Goal: Obtain resource: Download file/media

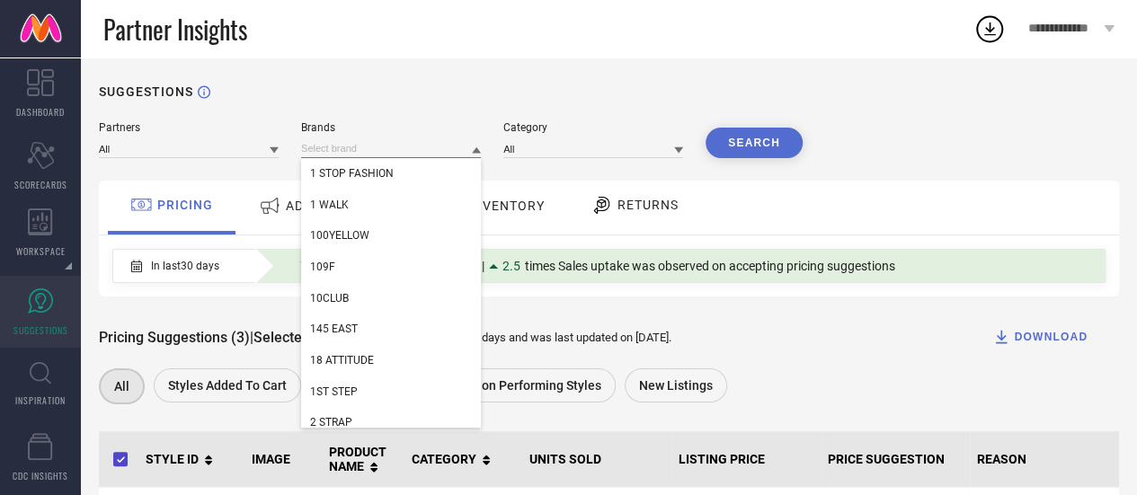
click at [307, 152] on input at bounding box center [391, 148] width 180 height 19
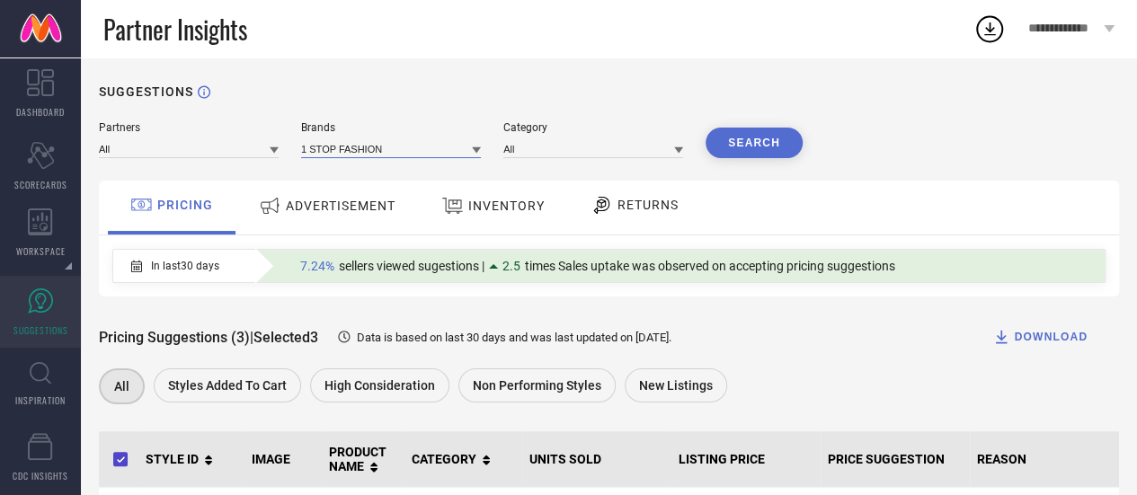
click at [340, 149] on input at bounding box center [391, 148] width 180 height 19
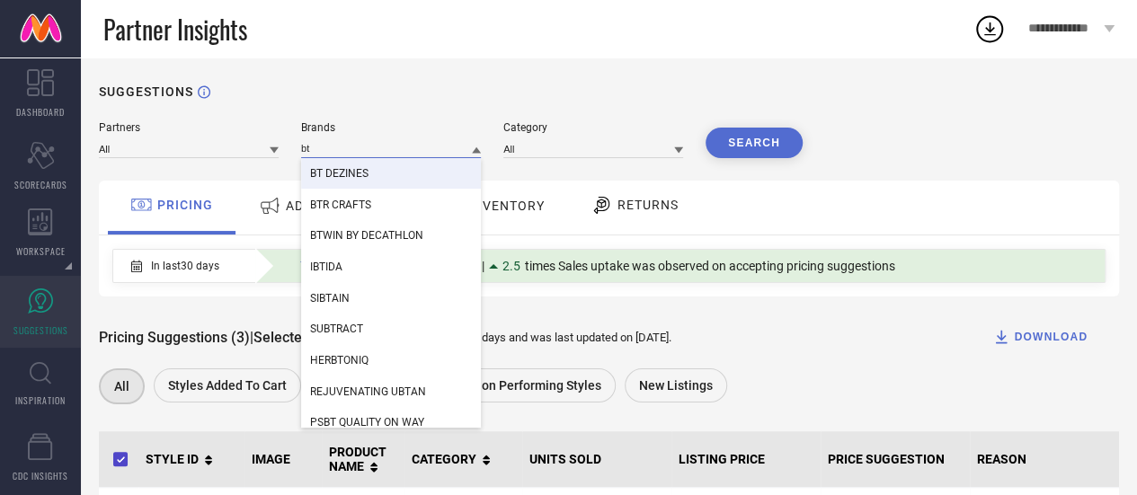
type input "bt"
click at [336, 171] on span "BT DEZINES" at bounding box center [339, 173] width 58 height 13
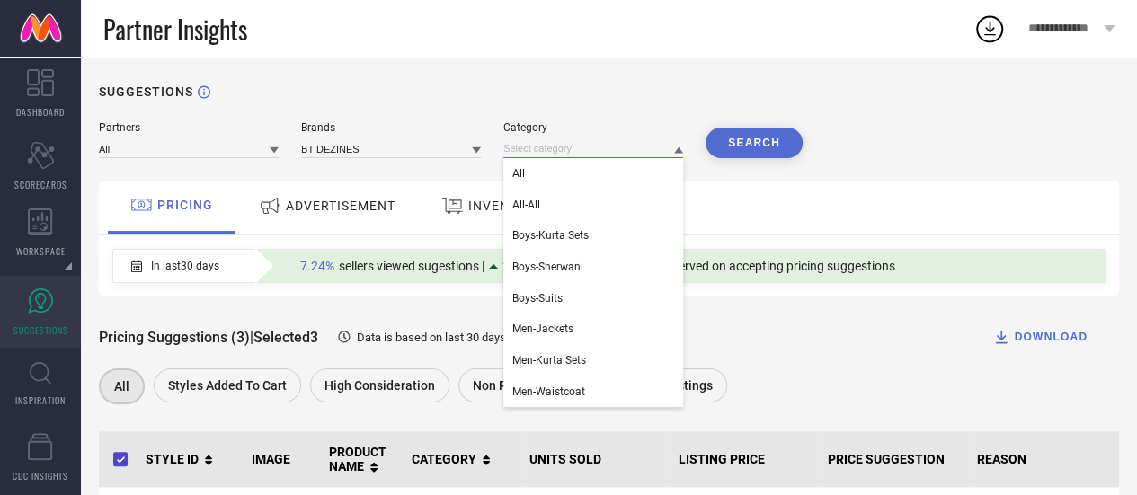
click at [548, 157] on input at bounding box center [593, 148] width 180 height 19
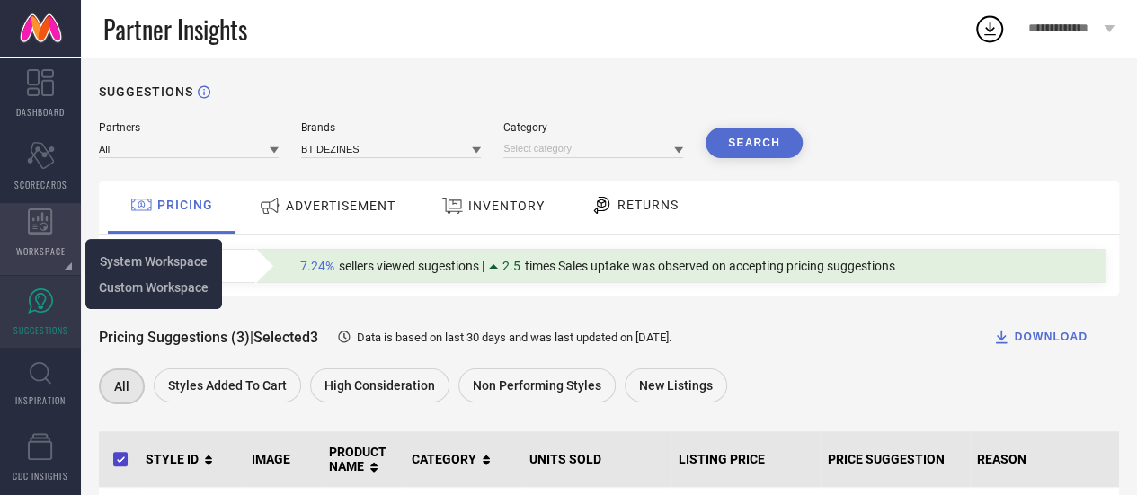
click at [29, 240] on div "WORKSPACE" at bounding box center [40, 239] width 81 height 72
click at [129, 263] on span "System Workspace" at bounding box center [154, 261] width 108 height 14
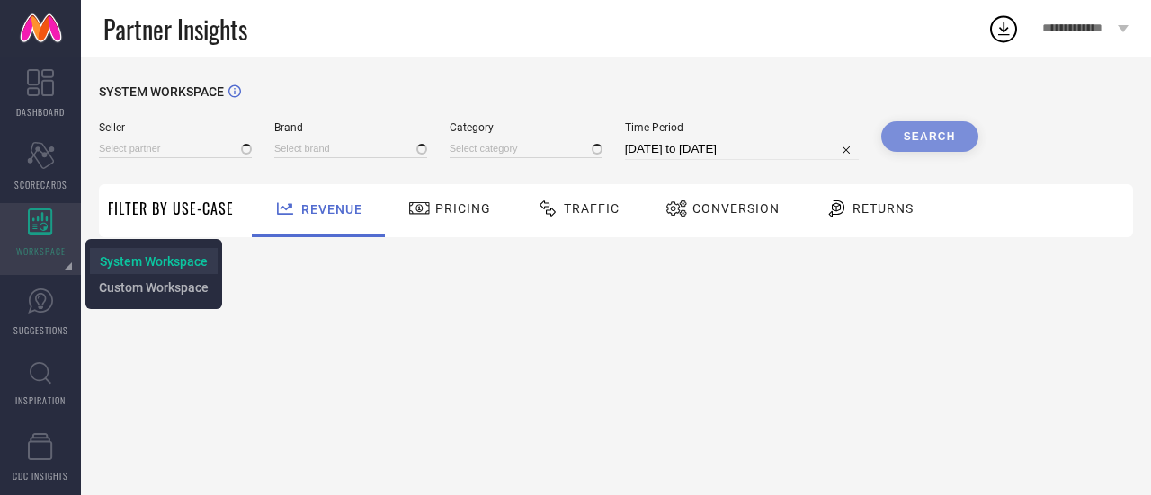
type input "All"
type input "1 STOP FASHION"
type input "All"
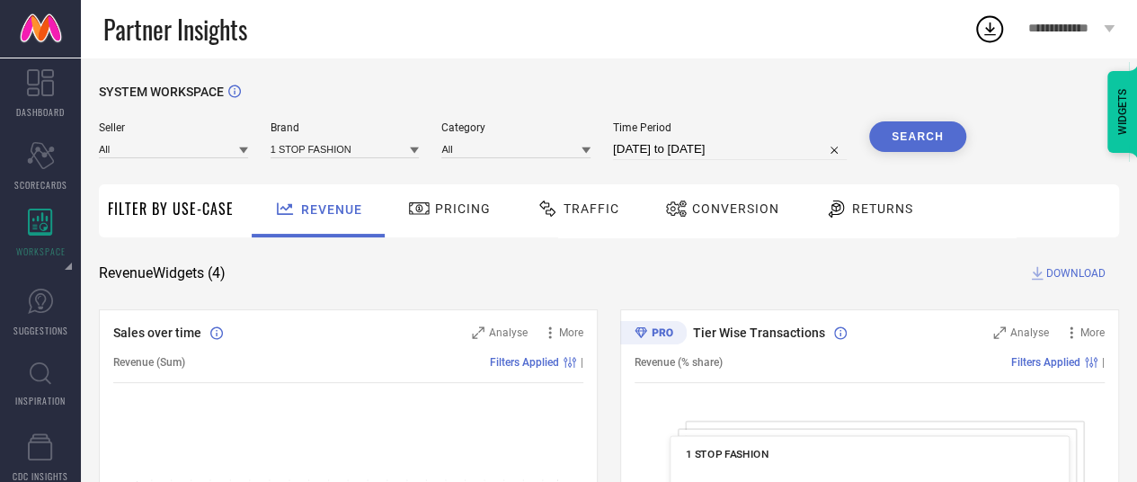
select select "8"
select select "2025"
select select "9"
select select "2025"
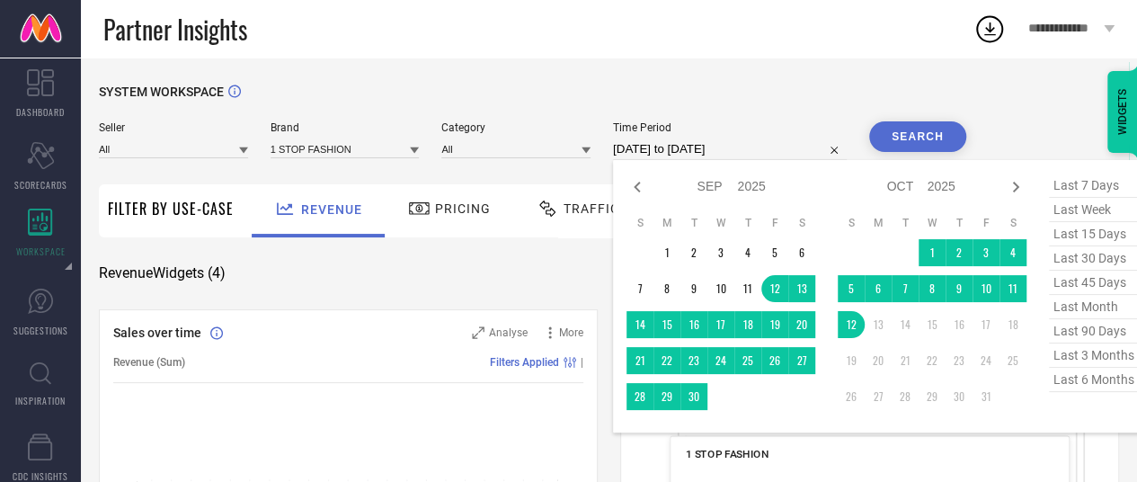
click at [656, 152] on input "[DATE] to [DATE]" at bounding box center [730, 149] width 234 height 22
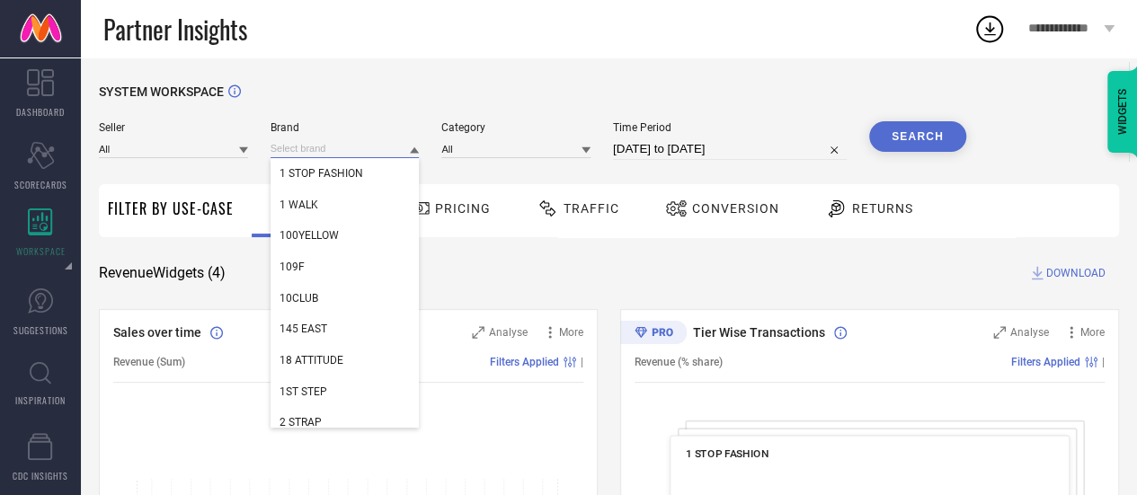
click at [352, 145] on input at bounding box center [345, 148] width 149 height 19
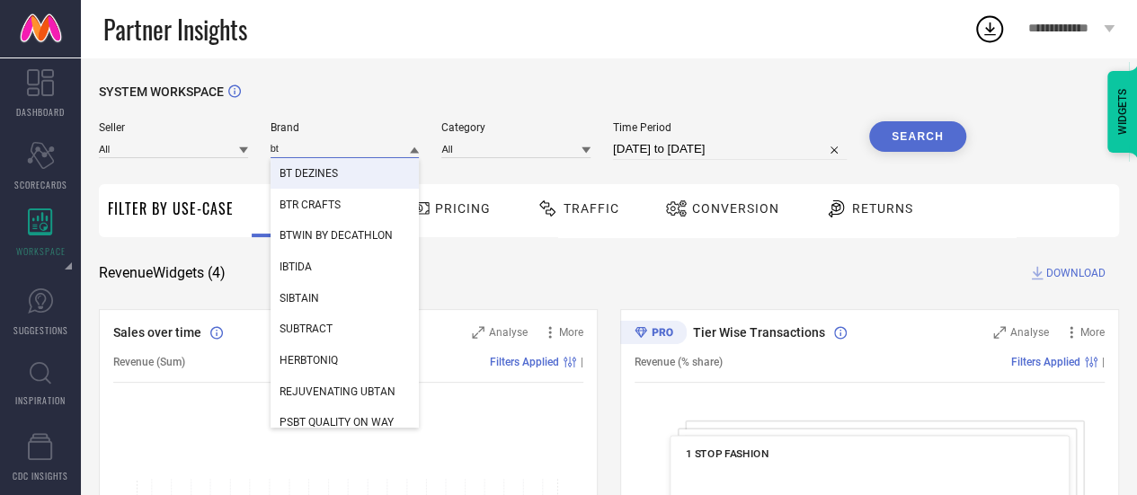
type input "bt"
click at [329, 175] on span "BT DEZINES" at bounding box center [309, 173] width 58 height 13
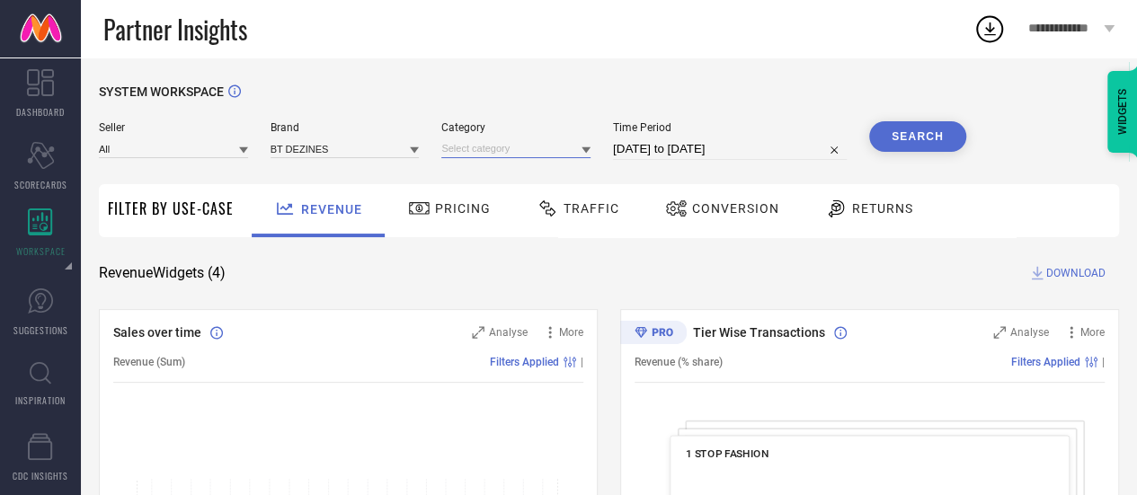
click at [476, 144] on input at bounding box center [515, 148] width 149 height 19
click at [468, 147] on input at bounding box center [515, 148] width 149 height 19
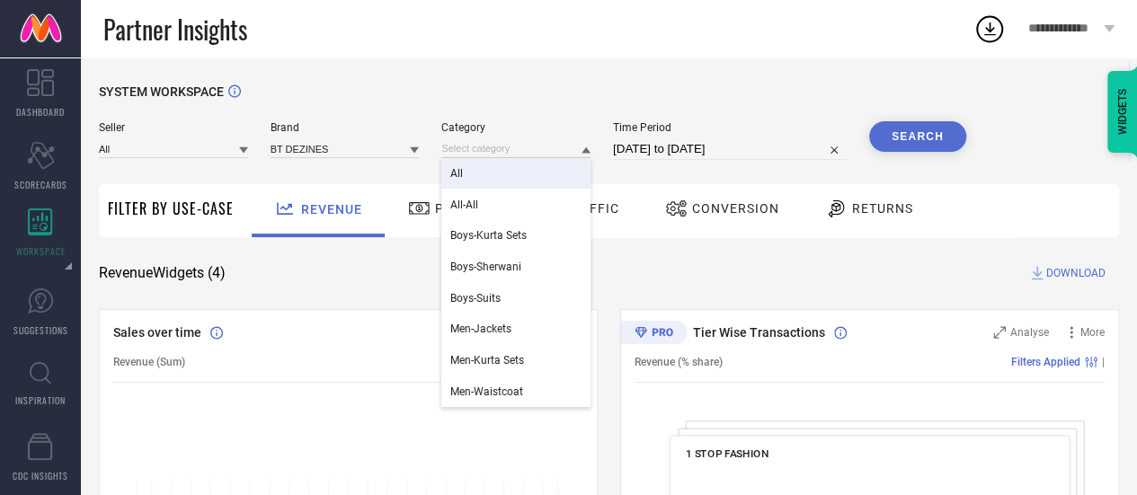
click at [468, 166] on div "All" at bounding box center [515, 173] width 149 height 31
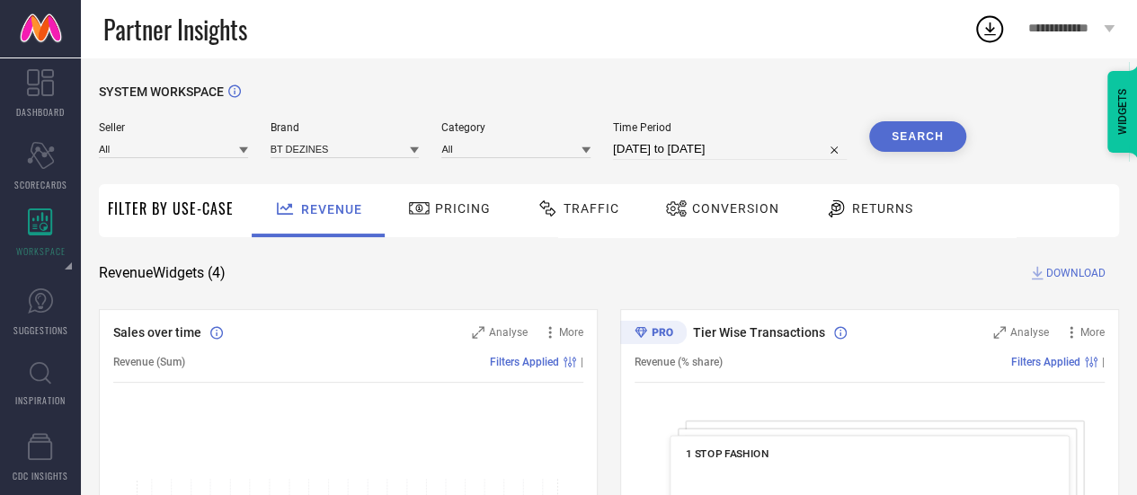
select select "8"
select select "2025"
select select "9"
select select "2025"
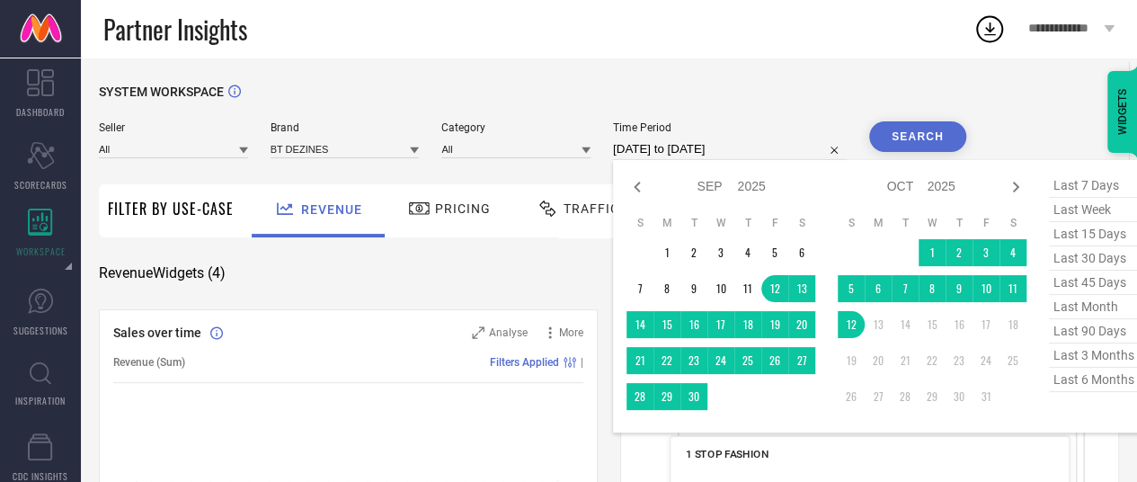
click at [719, 141] on input "[DATE] to [DATE]" at bounding box center [730, 149] width 234 height 22
click at [1073, 361] on span "last 3 months" at bounding box center [1094, 355] width 90 height 24
type input "[DATE] to [DATE]"
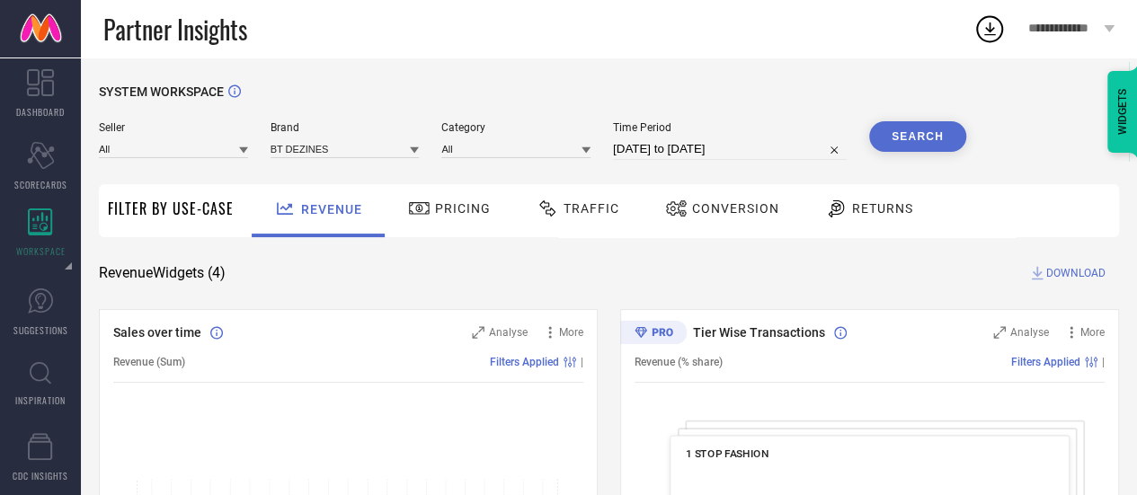
click at [926, 138] on button "Search" at bounding box center [917, 136] width 97 height 31
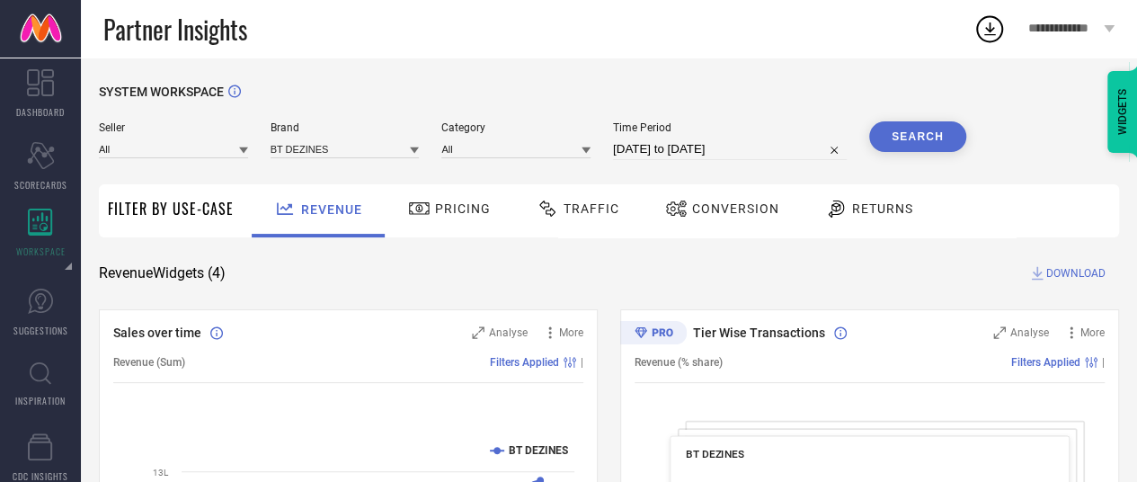
select select "6"
select select "2025"
select select "7"
select select "2025"
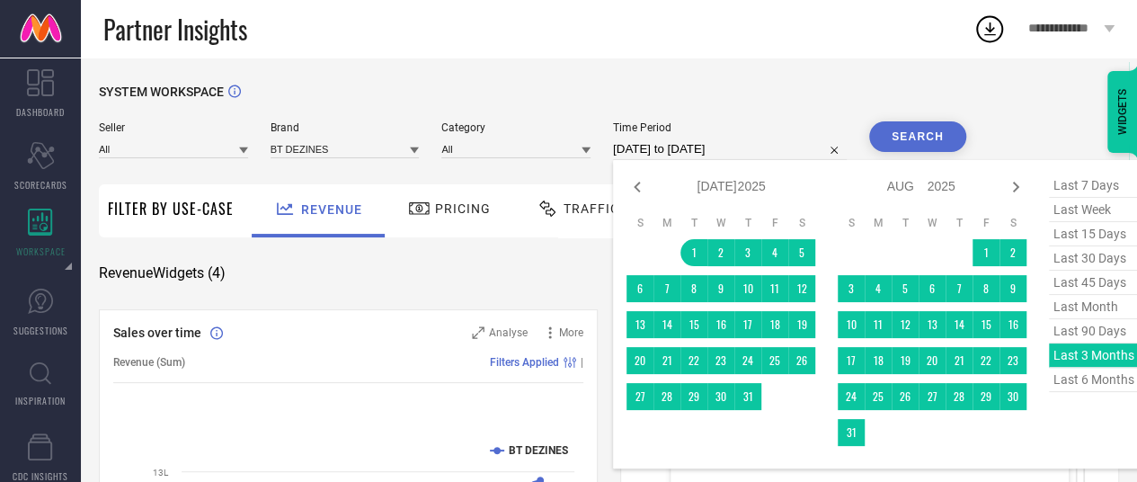
click at [638, 156] on input "[DATE] to [DATE]" at bounding box center [730, 149] width 234 height 22
click at [1077, 337] on span "last 90 days" at bounding box center [1094, 331] width 90 height 24
type input "[DATE] to [DATE]"
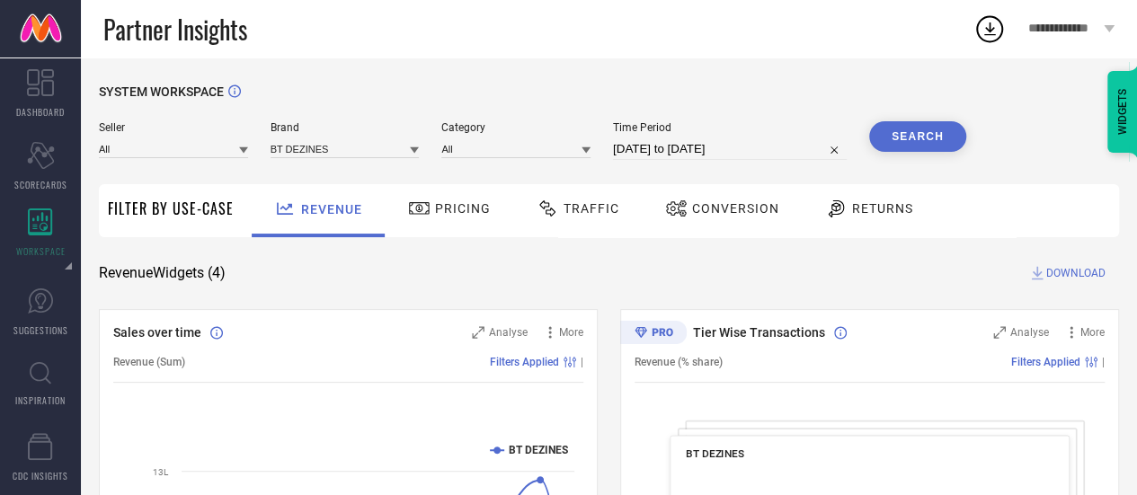
click at [905, 143] on button "Search" at bounding box center [917, 136] width 97 height 31
click at [1056, 273] on span "DOWNLOAD" at bounding box center [1076, 273] width 59 height 18
click at [991, 30] on icon at bounding box center [990, 28] width 12 height 13
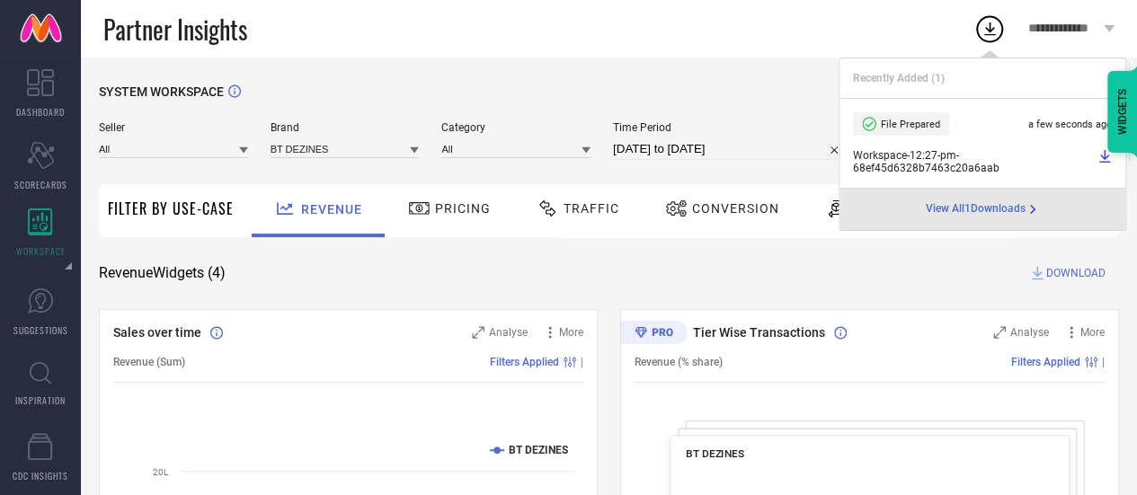
click at [977, 208] on span "View All 1 Downloads" at bounding box center [976, 209] width 100 height 14
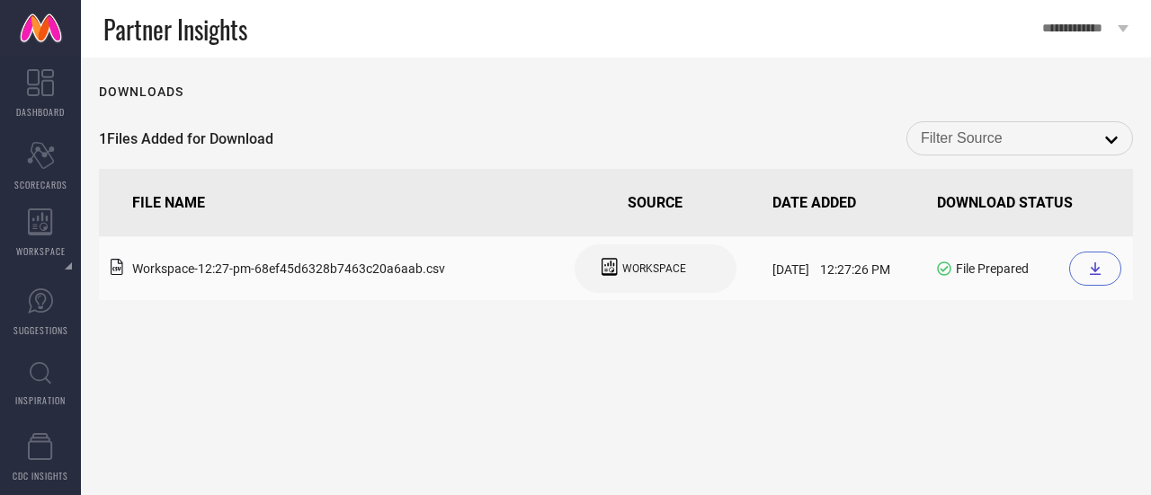
click at [1091, 278] on div at bounding box center [1095, 269] width 52 height 34
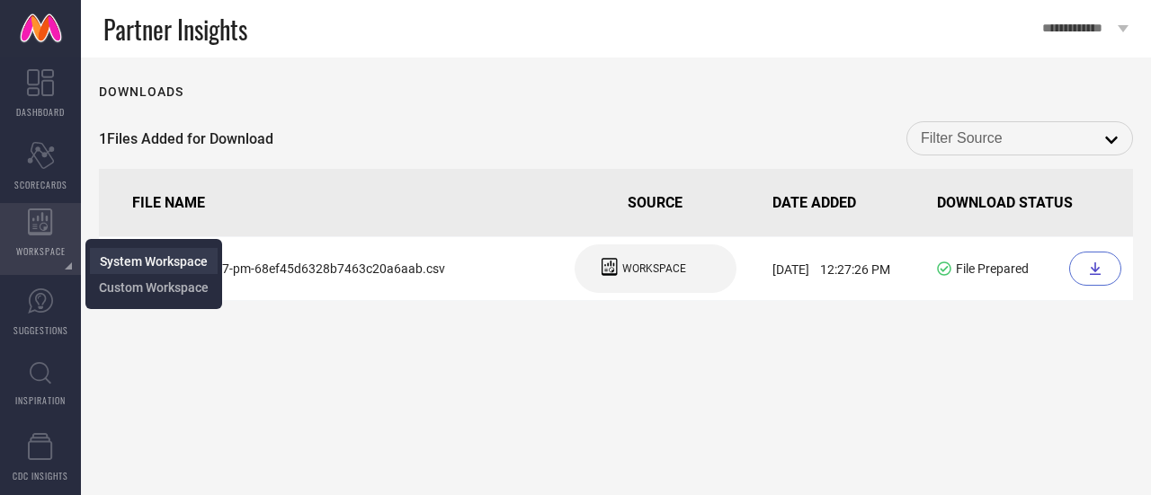
click at [110, 253] on link "System Workspace" at bounding box center [154, 261] width 108 height 17
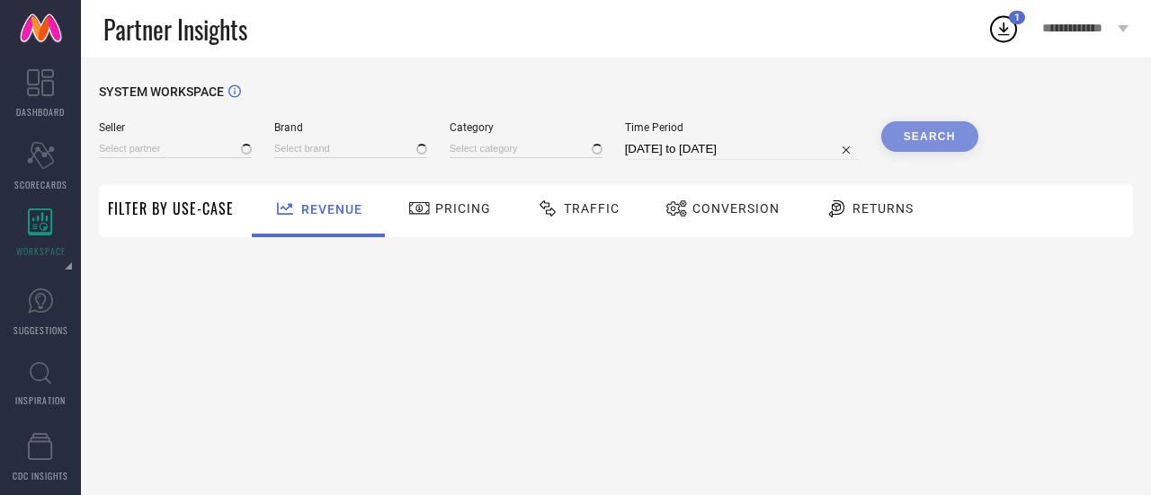
type input "All"
type input "1 STOP FASHION"
type input "All"
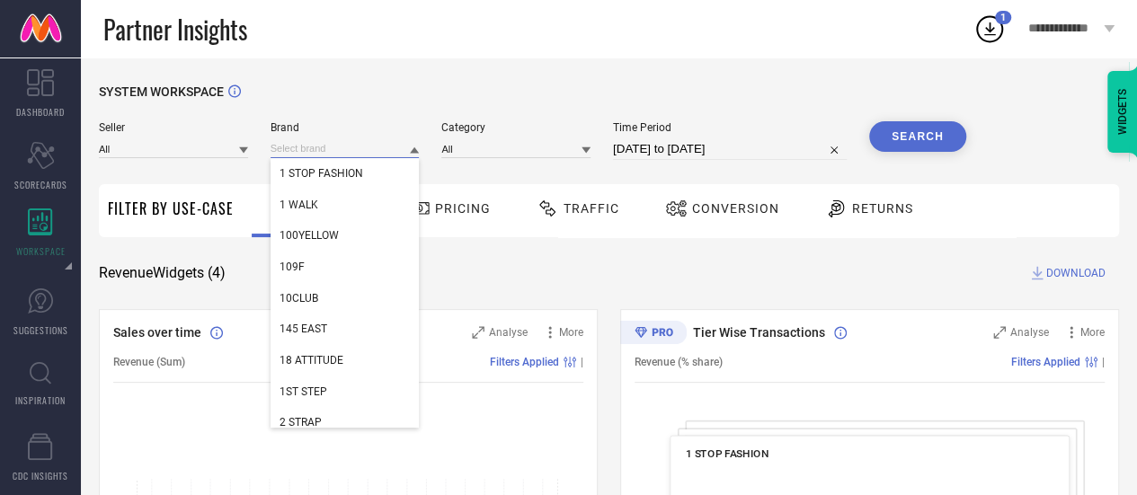
click at [341, 147] on input at bounding box center [345, 148] width 149 height 19
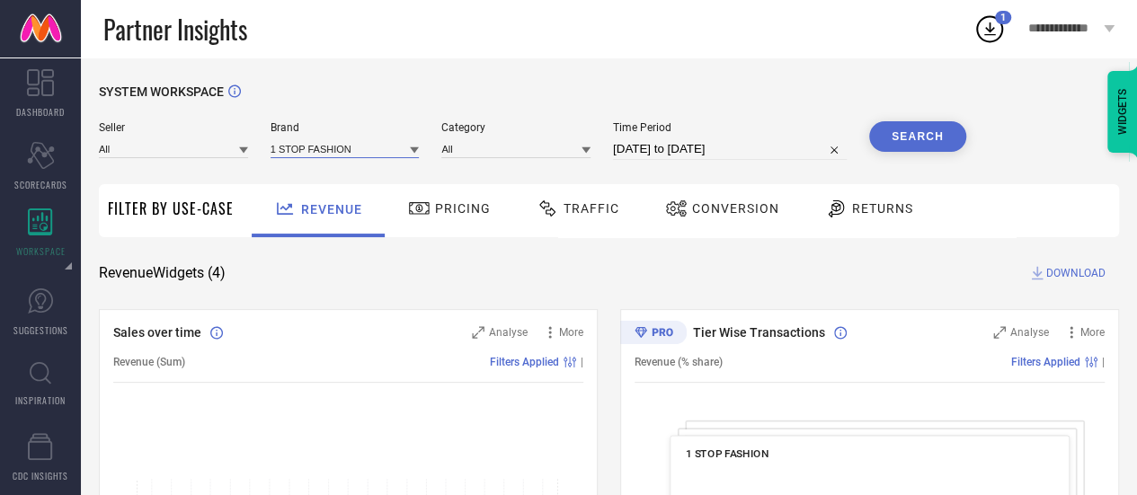
click at [341, 147] on input at bounding box center [345, 148] width 149 height 19
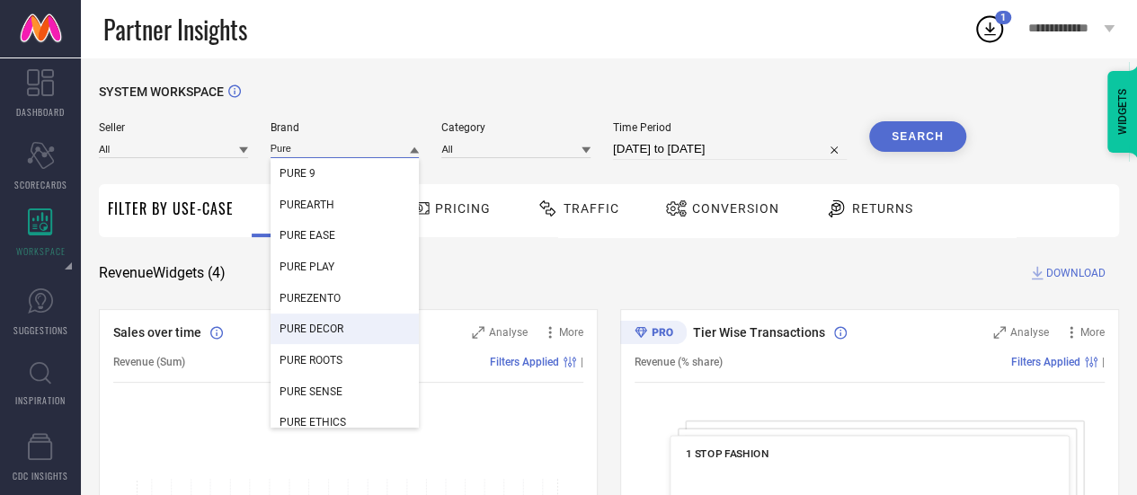
type input "Pure"
click at [340, 342] on div "PURE DECOR" at bounding box center [345, 329] width 149 height 31
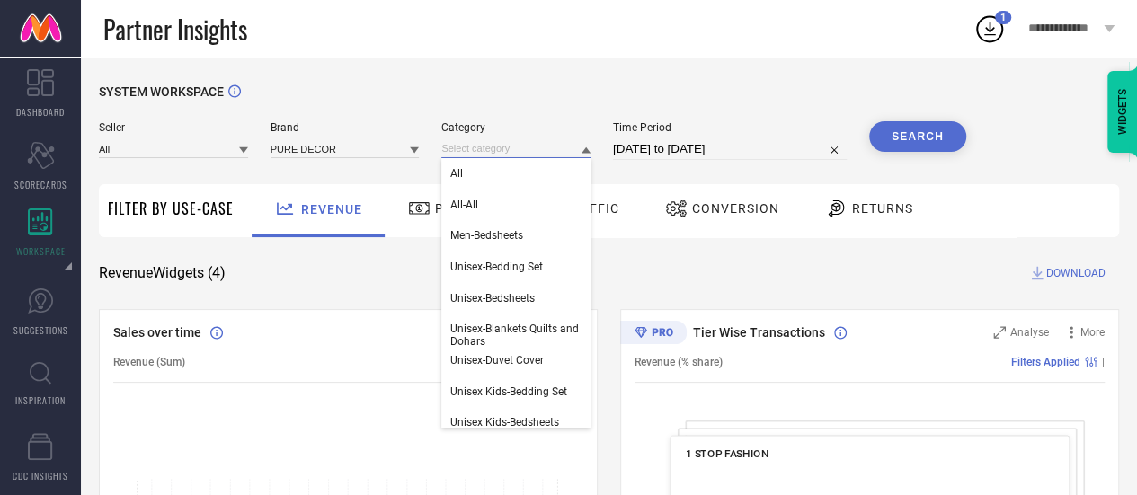
click at [487, 148] on input at bounding box center [515, 148] width 149 height 19
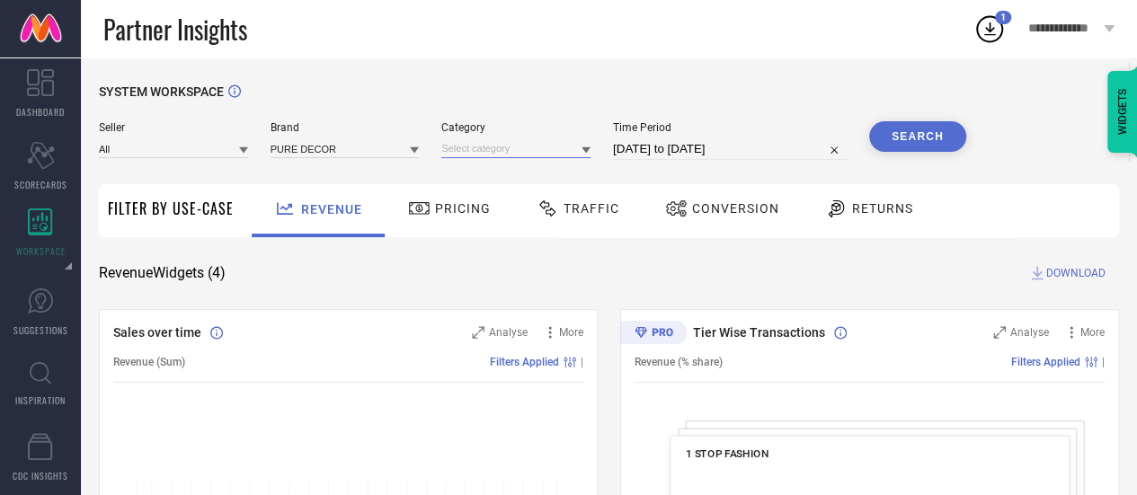
click at [477, 148] on input at bounding box center [515, 148] width 149 height 19
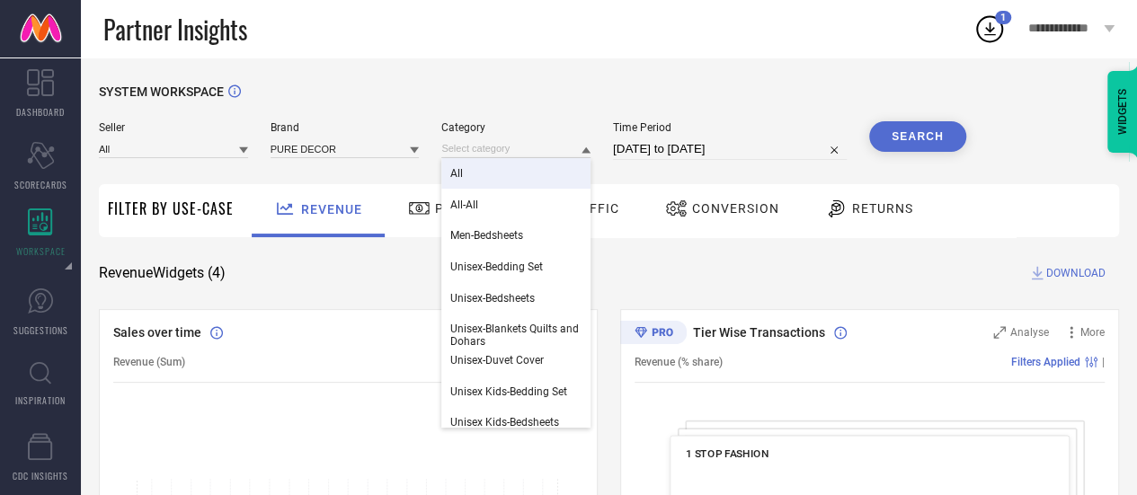
click at [476, 171] on div "All" at bounding box center [515, 173] width 149 height 31
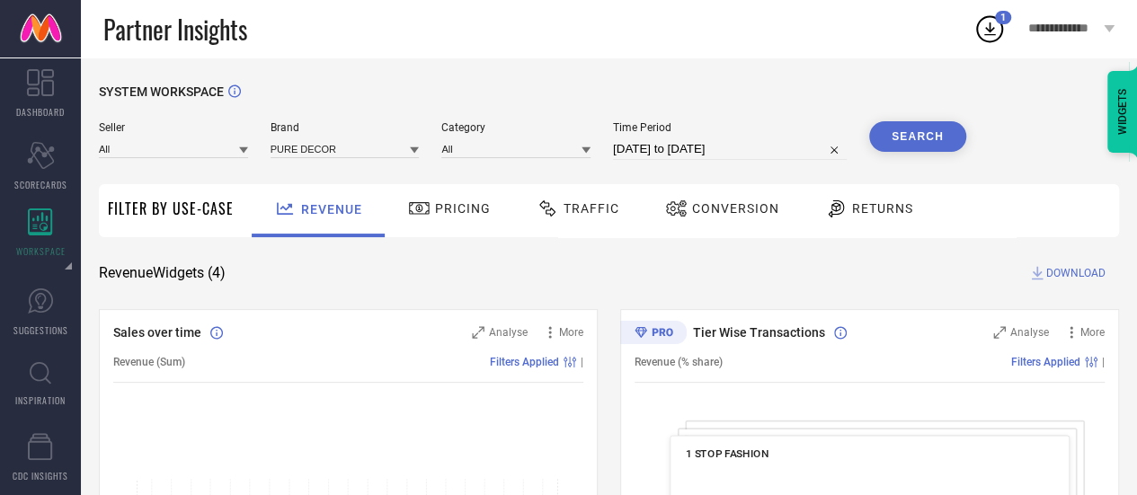
select select "8"
select select "2025"
select select "9"
select select "2025"
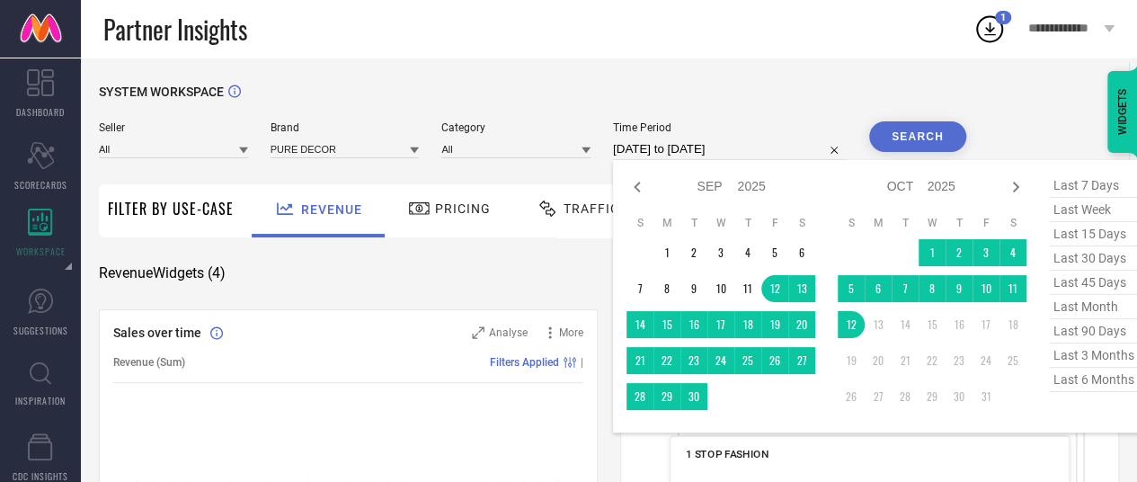
click at [699, 154] on input "[DATE] to [DATE]" at bounding box center [730, 149] width 234 height 22
click at [1082, 339] on span "last 90 days" at bounding box center [1094, 331] width 90 height 24
type input "[DATE] to [DATE]"
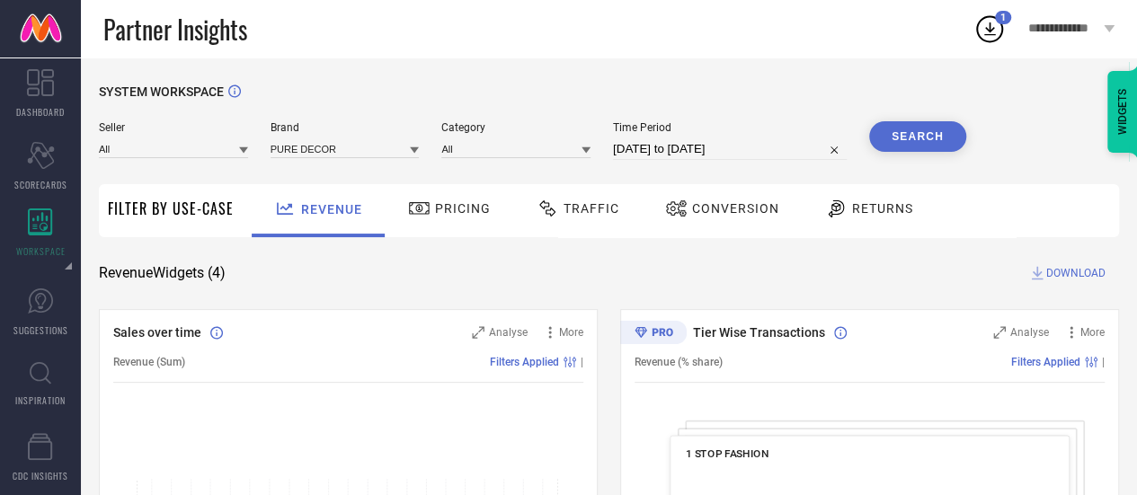
click at [877, 144] on button "Search" at bounding box center [917, 136] width 97 height 31
click at [1057, 269] on span "DOWNLOAD" at bounding box center [1076, 273] width 59 height 18
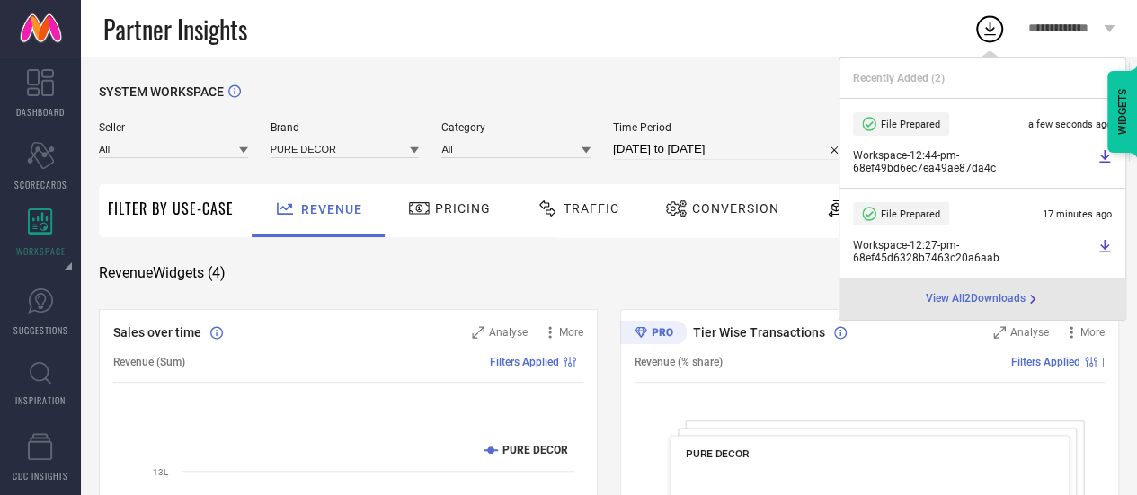
click at [1108, 157] on icon at bounding box center [1105, 156] width 11 height 13
